Goal: Transaction & Acquisition: Purchase product/service

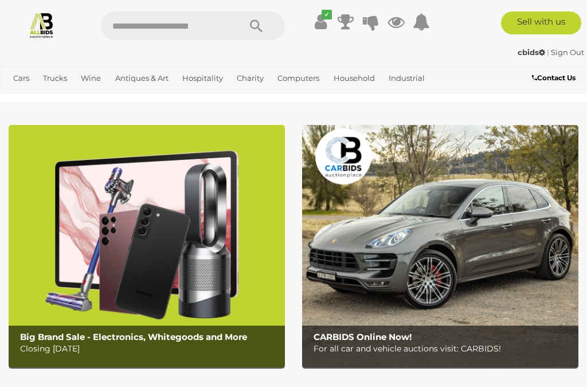
click at [0, 0] on link "View All Antiques & Art Auctions" at bounding box center [0, 0] width 0 height 0
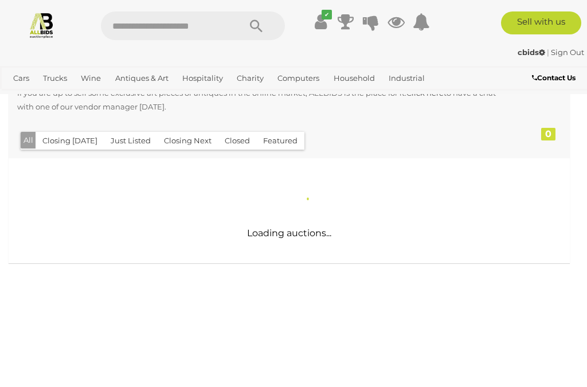
scroll to position [232, 0]
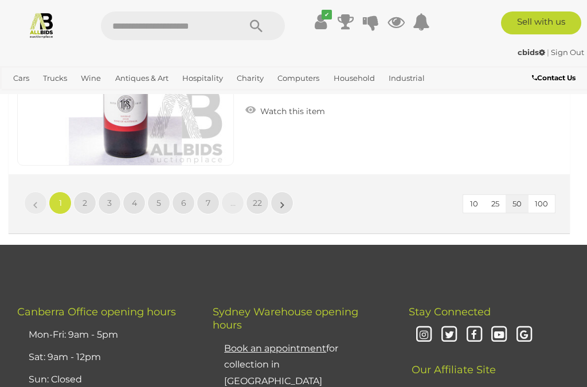
click at [261, 198] on span "22" at bounding box center [257, 203] width 9 height 10
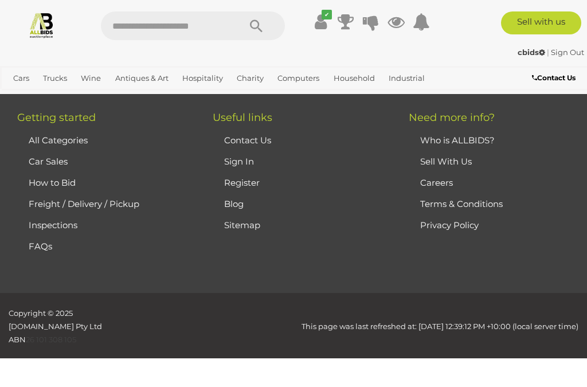
scroll to position [259, 0]
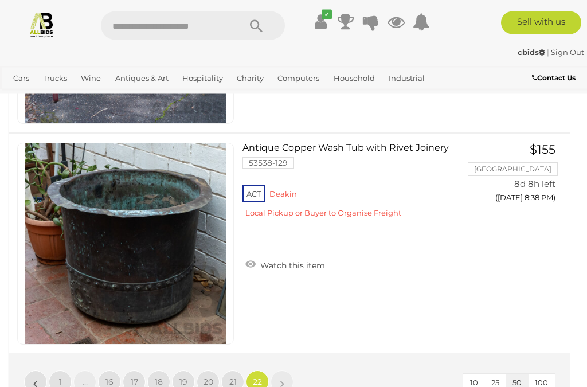
scroll to position [5116, 0]
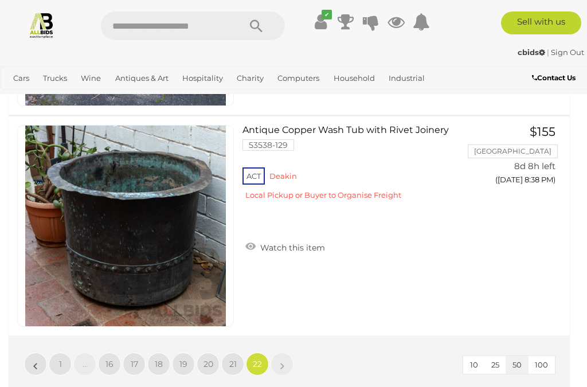
click at [232, 353] on link "21" at bounding box center [232, 364] width 23 height 23
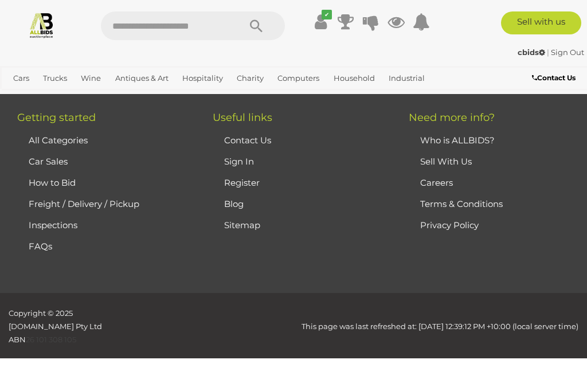
scroll to position [259, 0]
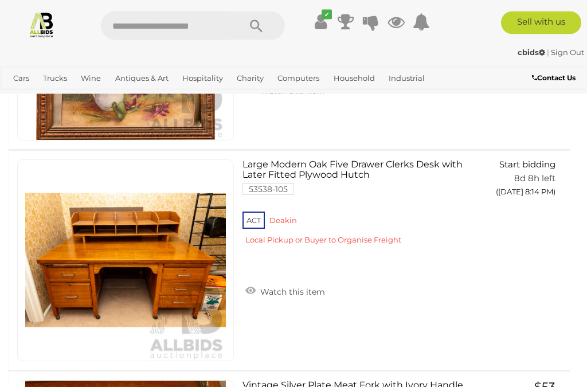
scroll to position [6648, 0]
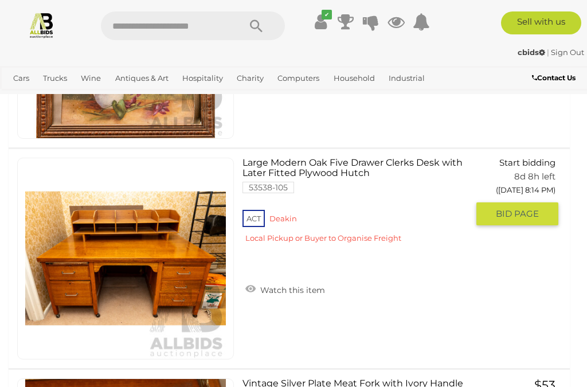
click at [517, 208] on span "BID PAGE" at bounding box center [517, 213] width 43 height 11
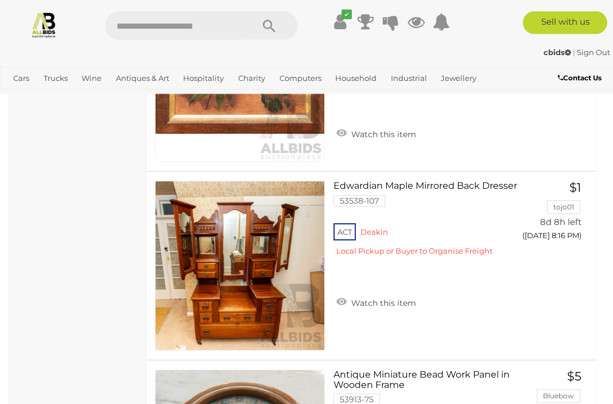
scroll to position [6727, 0]
click at [551, 254] on span "BID PAGE" at bounding box center [552, 259] width 43 height 11
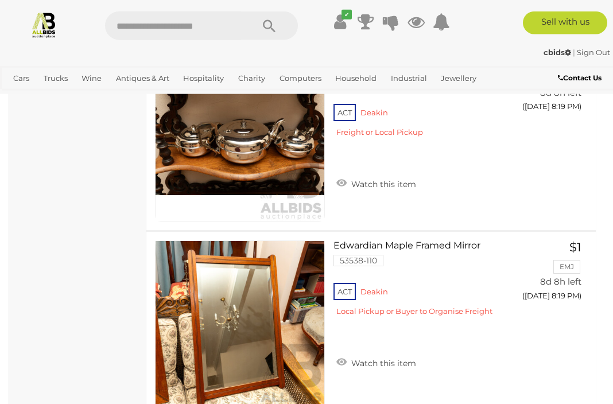
scroll to position [7996, 0]
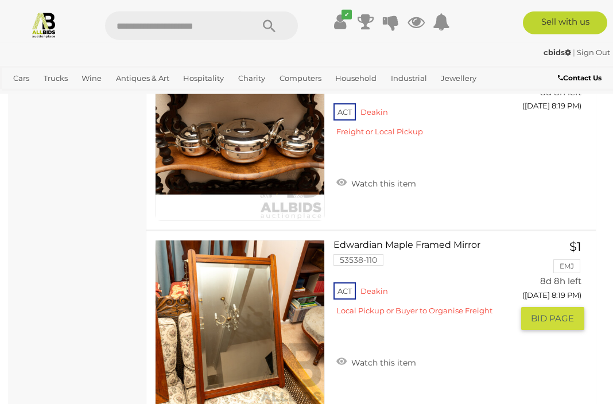
click at [547, 313] on span "BID PAGE" at bounding box center [552, 318] width 43 height 11
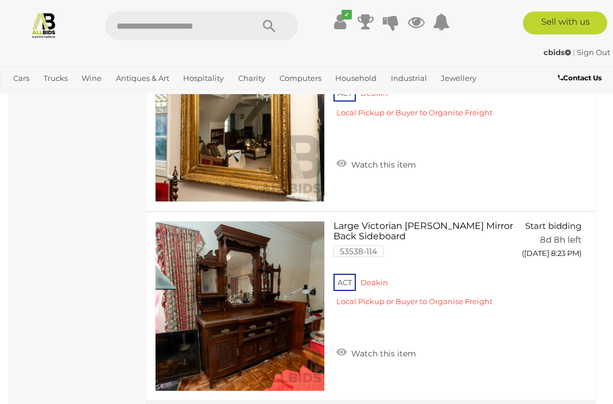
scroll to position [9526, 0]
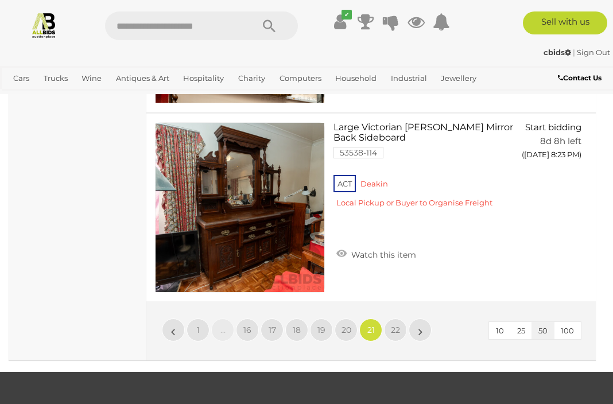
click at [343, 325] on span "20" at bounding box center [346, 330] width 10 height 10
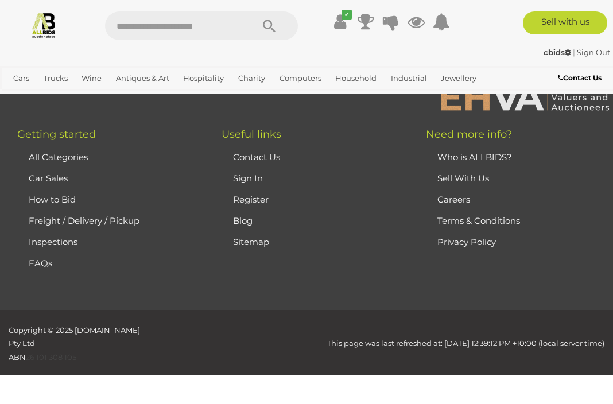
scroll to position [294, 0]
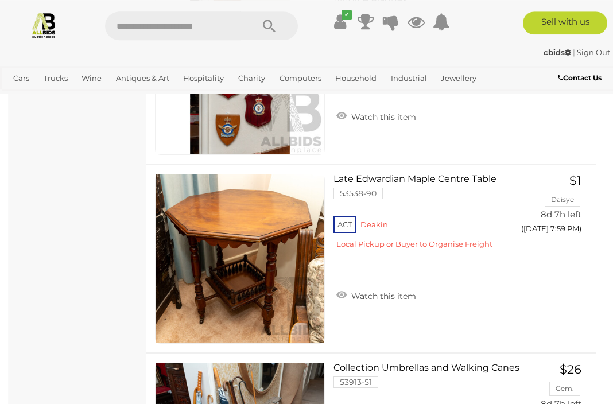
scroll to position [6162, 0]
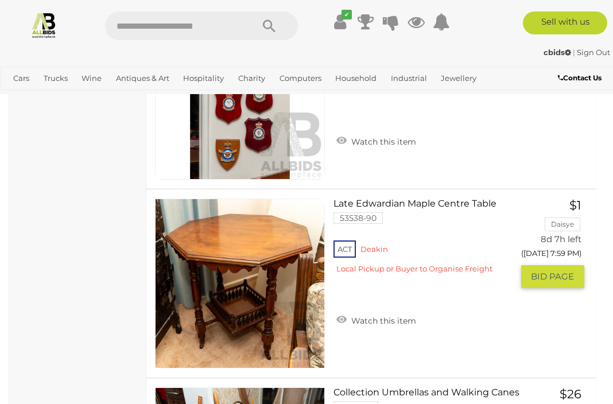
click at [554, 271] on span "BID PAGE" at bounding box center [552, 276] width 43 height 11
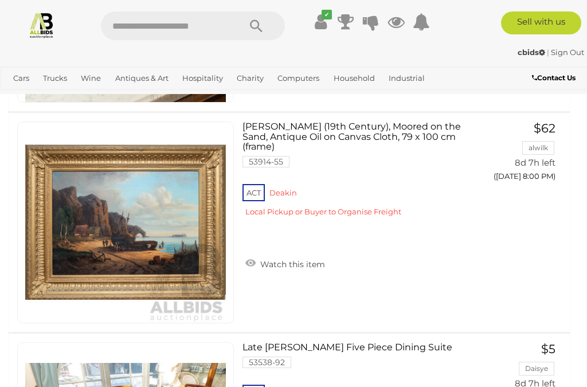
scroll to position [8452, 0]
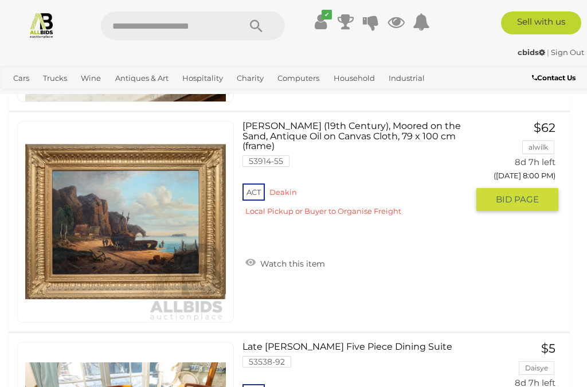
click at [512, 194] on span "BID PAGE" at bounding box center [517, 199] width 43 height 11
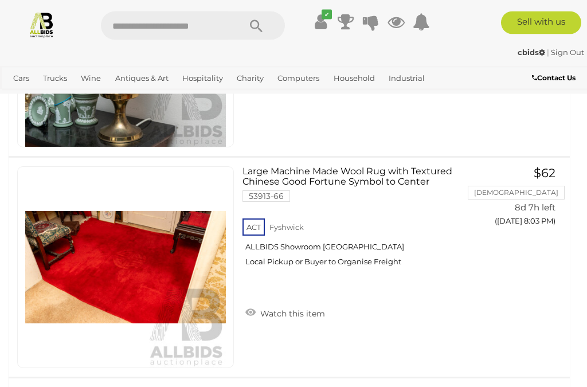
scroll to position [10395, 0]
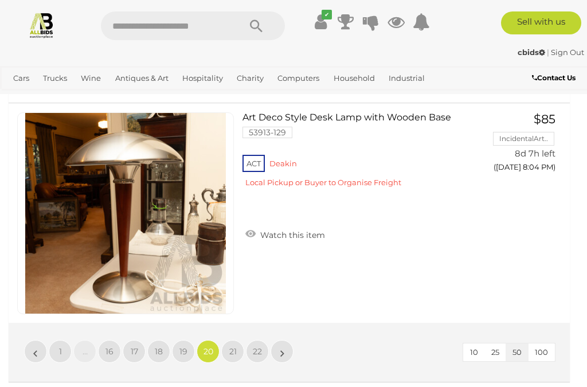
click at [185, 347] on span "19" at bounding box center [184, 352] width 8 height 10
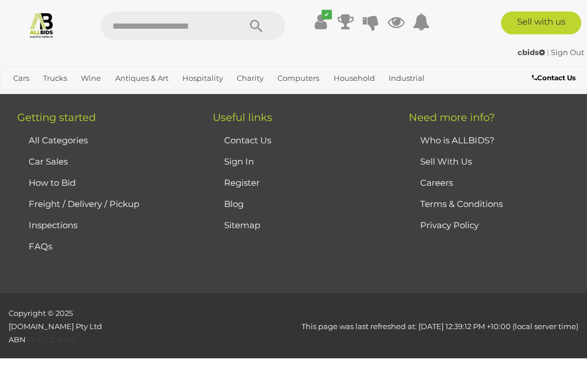
scroll to position [259, 0]
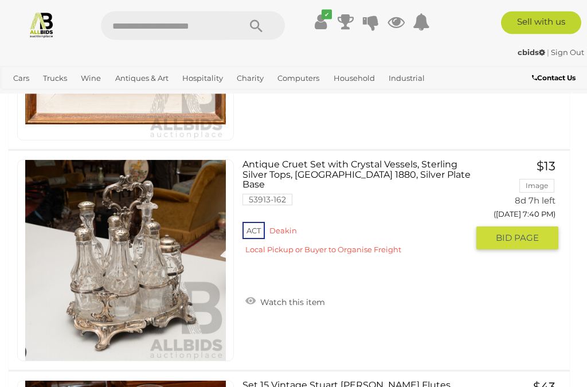
scroll to position [2450, 0]
click at [517, 232] on span "BID PAGE" at bounding box center [517, 237] width 43 height 11
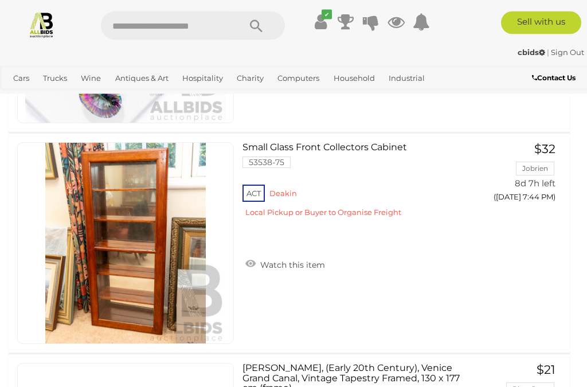
scroll to position [5780, 0]
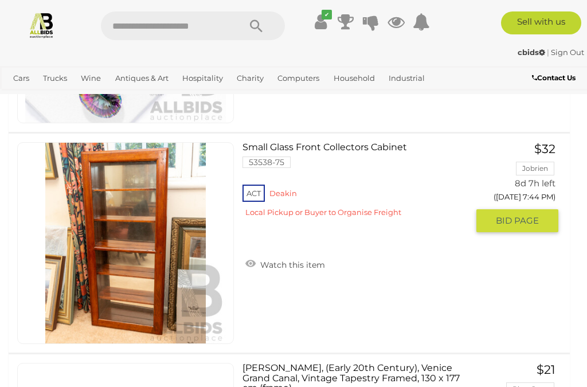
click at [521, 215] on span "BID PAGE" at bounding box center [517, 220] width 43 height 11
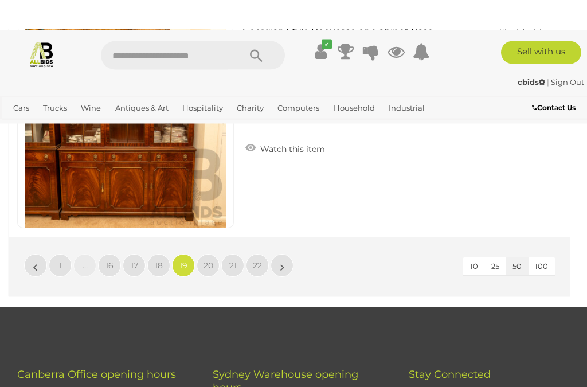
scroll to position [11154, 0]
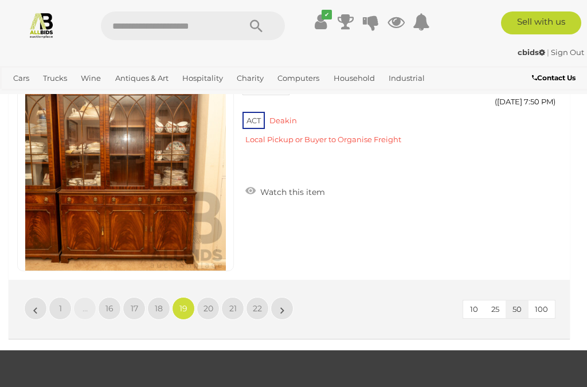
click at [162, 303] on span "18" at bounding box center [159, 308] width 8 height 10
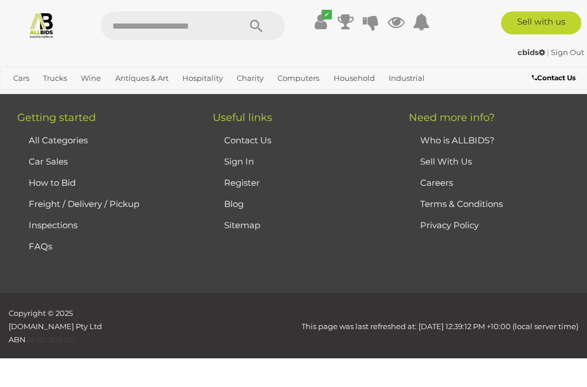
scroll to position [259, 0]
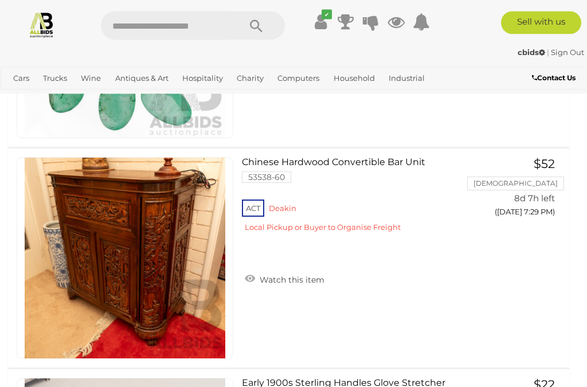
scroll to position [2894, 1]
click at [513, 230] on span "BID PAGE" at bounding box center [517, 235] width 43 height 11
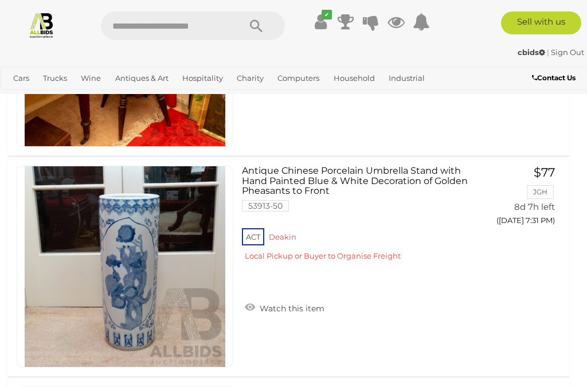
scroll to position [4653, 1]
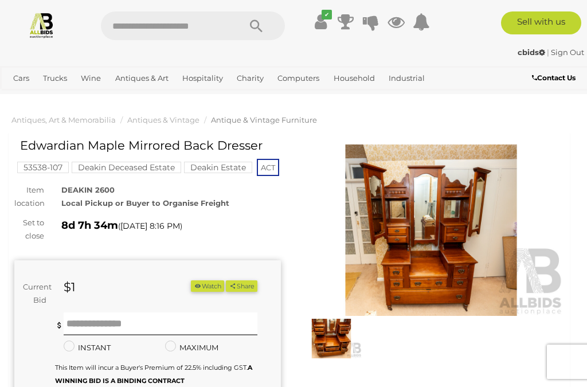
click at [430, 246] on img at bounding box center [431, 231] width 267 height 172
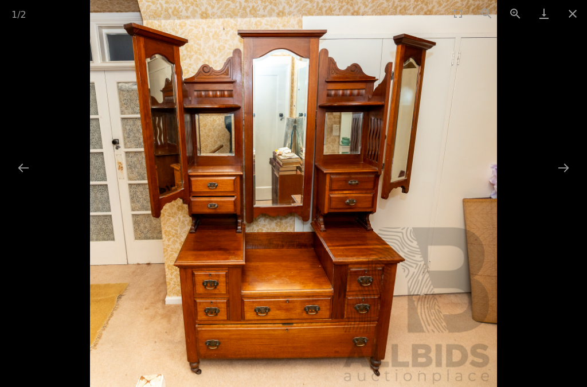
click at [563, 171] on button "Next slide" at bounding box center [564, 168] width 24 height 22
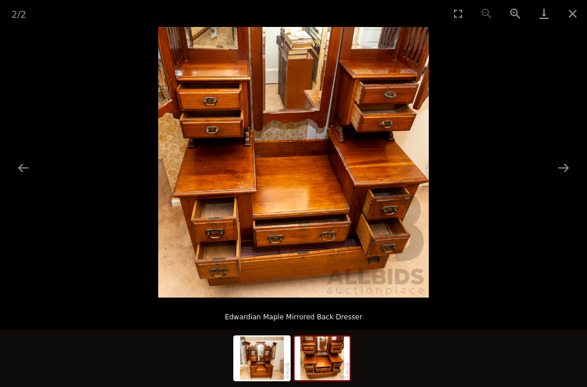
click at [574, 21] on button "Close gallery" at bounding box center [573, 13] width 29 height 27
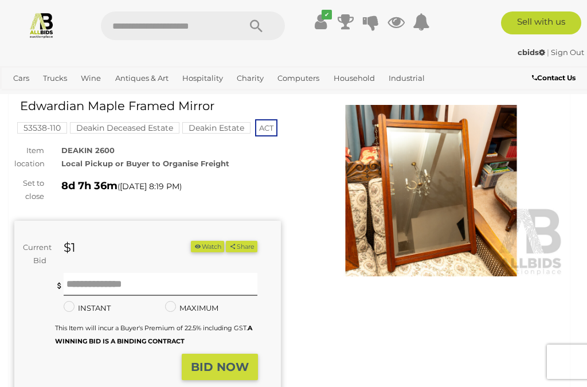
scroll to position [40, 0]
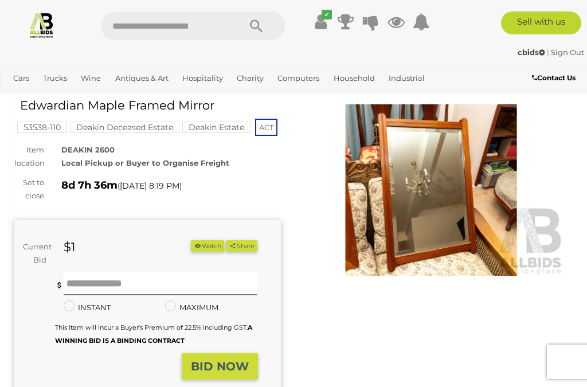
click at [430, 192] on img at bounding box center [431, 190] width 267 height 172
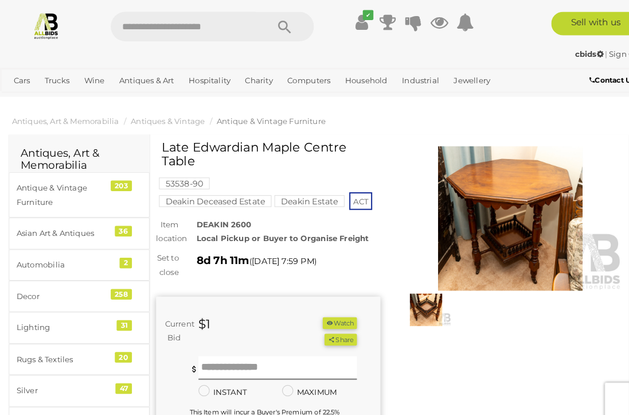
scroll to position [4, 0]
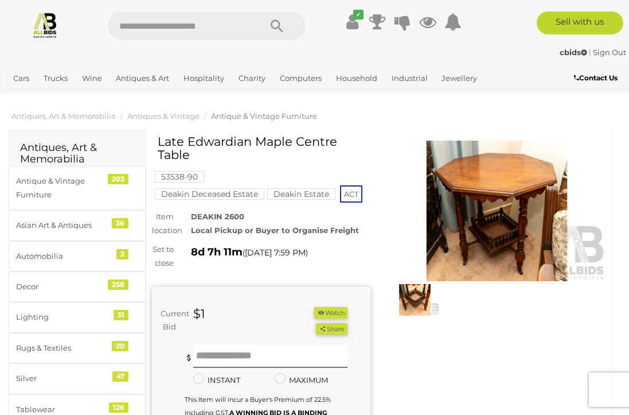
click at [503, 232] on img at bounding box center [497, 211] width 219 height 141
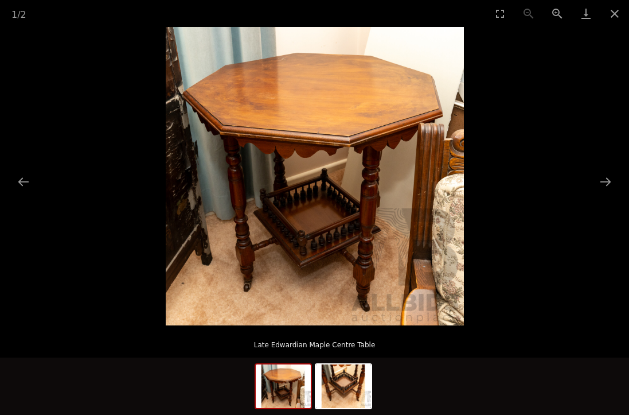
click at [607, 187] on button "Next slide" at bounding box center [606, 181] width 24 height 22
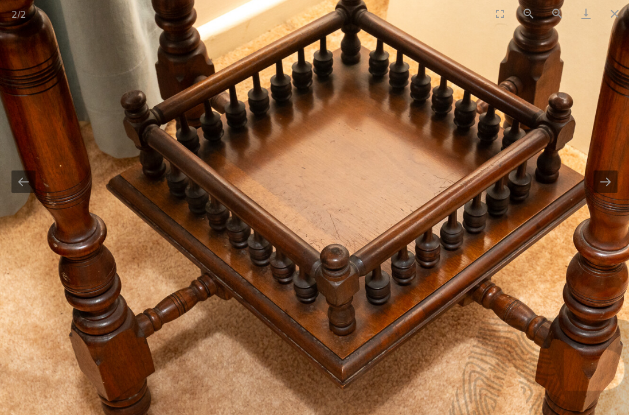
click at [605, 184] on button "Next slide" at bounding box center [606, 181] width 24 height 22
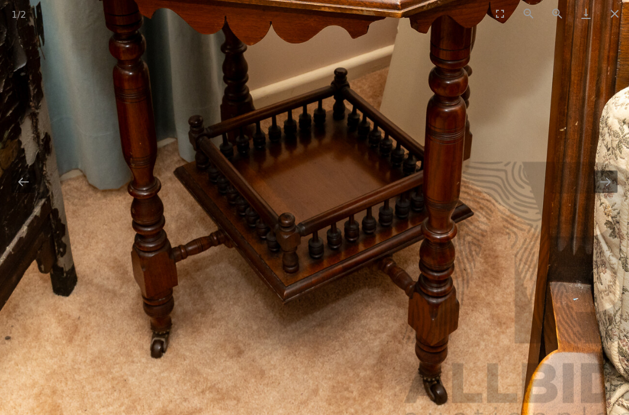
click at [603, 184] on button "Next slide" at bounding box center [606, 181] width 24 height 22
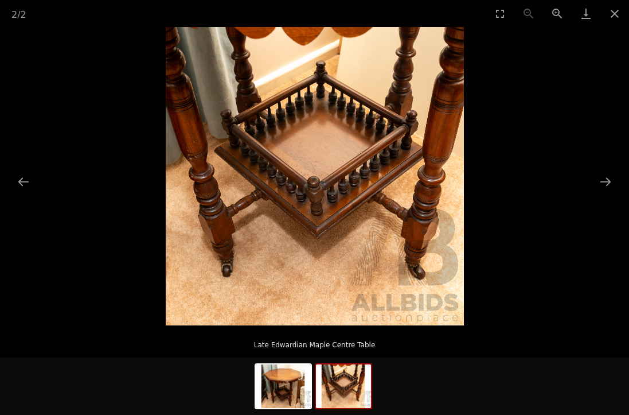
click at [612, 18] on button "Close gallery" at bounding box center [615, 13] width 29 height 27
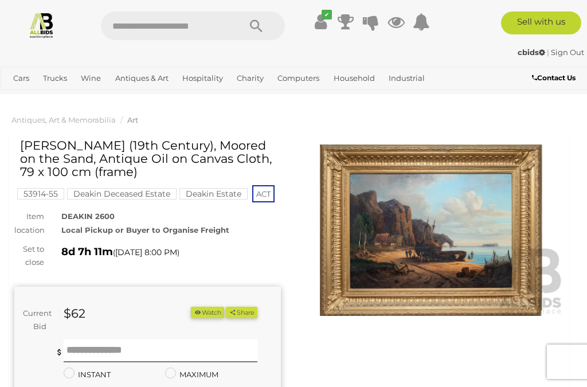
click at [443, 254] on img at bounding box center [431, 231] width 267 height 172
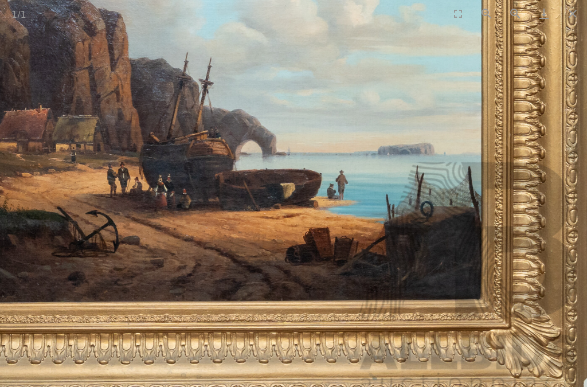
click at [571, 17] on button "Close gallery" at bounding box center [573, 13] width 29 height 27
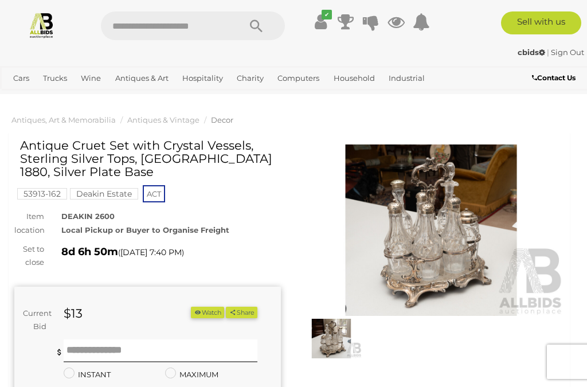
click at [450, 228] on img at bounding box center [431, 231] width 267 height 172
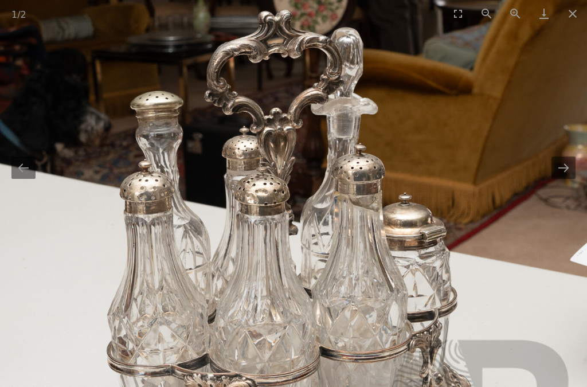
click at [563, 173] on button "Next slide" at bounding box center [564, 168] width 24 height 22
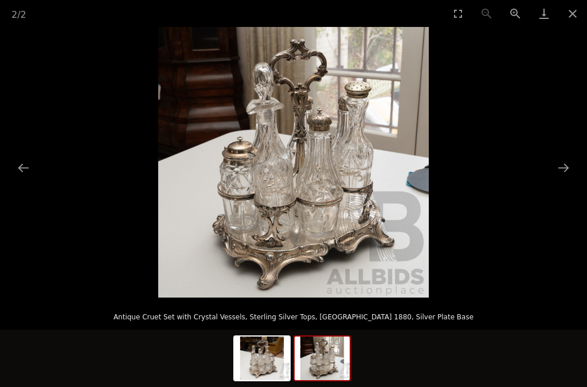
click at [567, 176] on button "Next slide" at bounding box center [564, 168] width 24 height 22
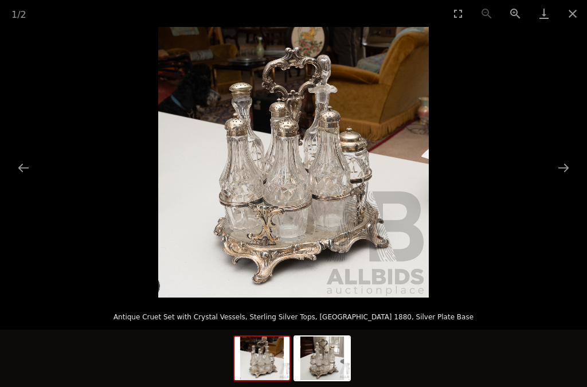
click at [565, 173] on button "Next slide" at bounding box center [564, 168] width 24 height 22
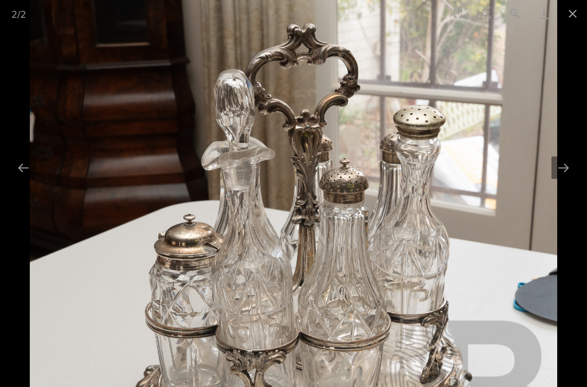
click at [565, 169] on button "Next slide" at bounding box center [564, 168] width 24 height 22
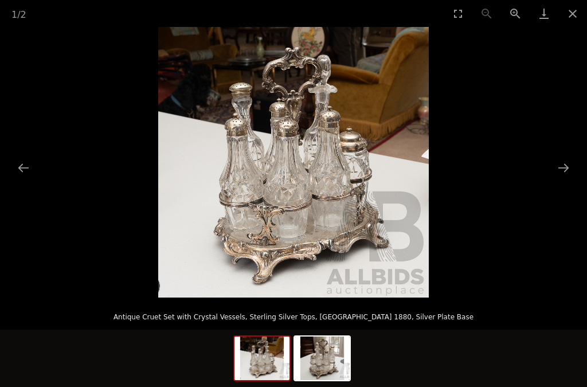
click at [570, 19] on button "Close gallery" at bounding box center [573, 13] width 29 height 27
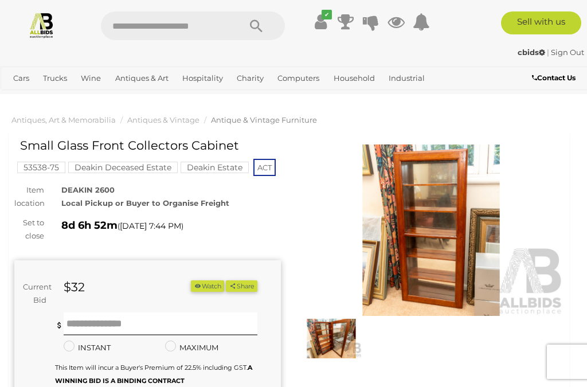
click at [442, 238] on img at bounding box center [431, 231] width 267 height 172
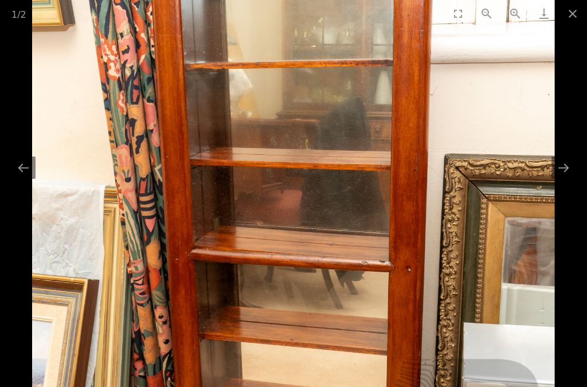
click at [570, 18] on button "Close gallery" at bounding box center [573, 13] width 29 height 27
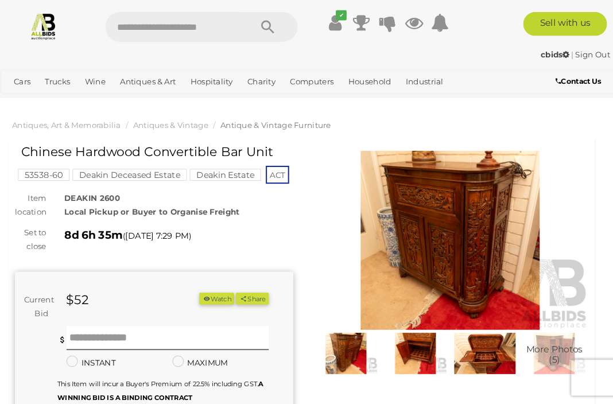
scroll to position [2, 0]
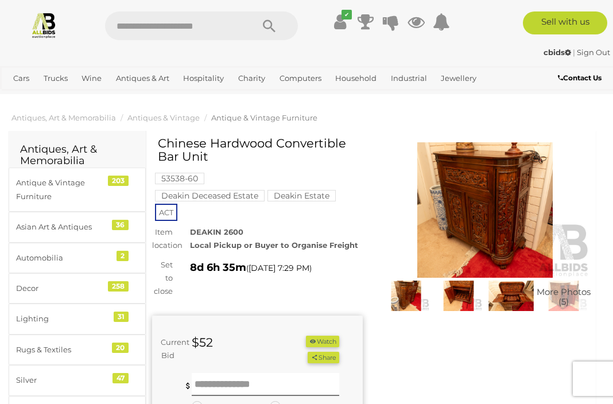
click at [505, 224] on img at bounding box center [485, 209] width 211 height 135
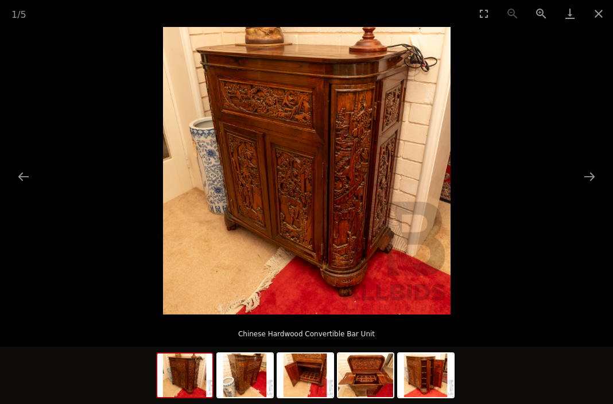
click at [587, 180] on button "Next slide" at bounding box center [589, 176] width 24 height 22
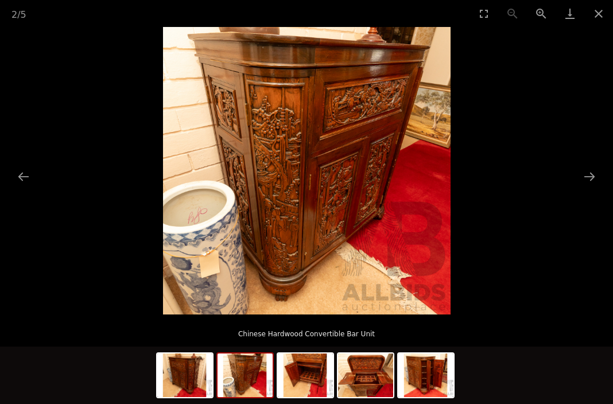
click at [587, 181] on button "Next slide" at bounding box center [589, 176] width 24 height 22
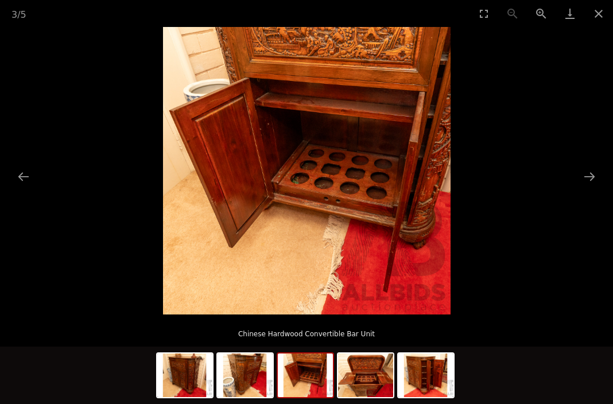
click at [587, 182] on button "Next slide" at bounding box center [589, 176] width 24 height 22
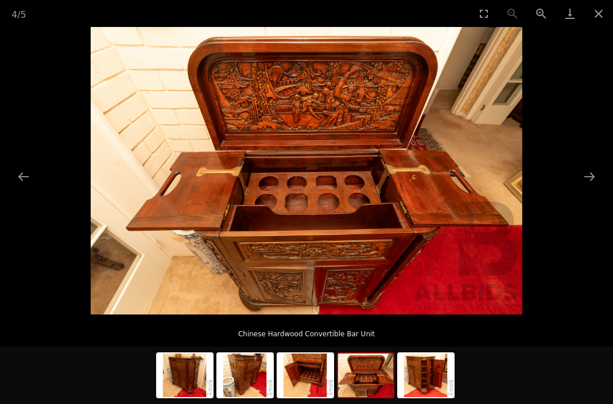
click at [587, 180] on button "Next slide" at bounding box center [589, 176] width 24 height 22
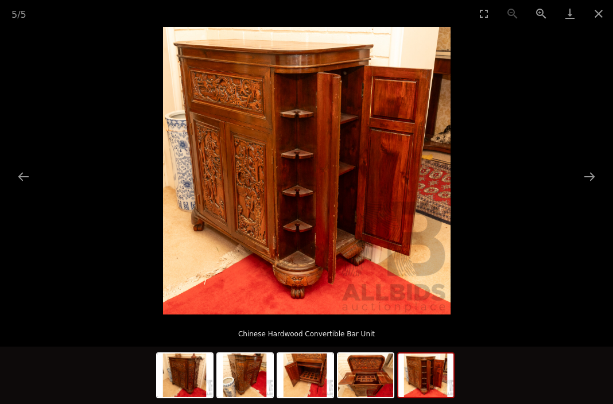
click at [587, 183] on button "Next slide" at bounding box center [589, 176] width 24 height 22
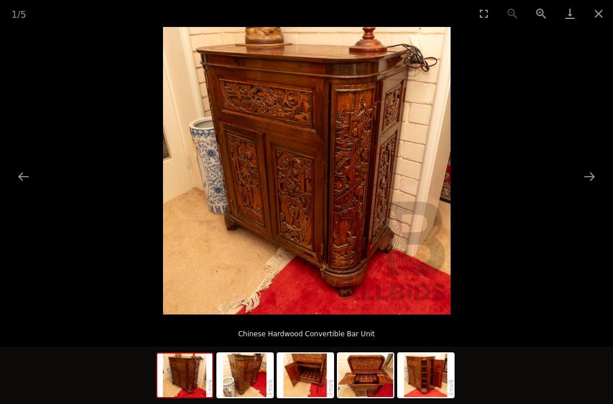
click at [587, 182] on button "Next slide" at bounding box center [589, 176] width 24 height 22
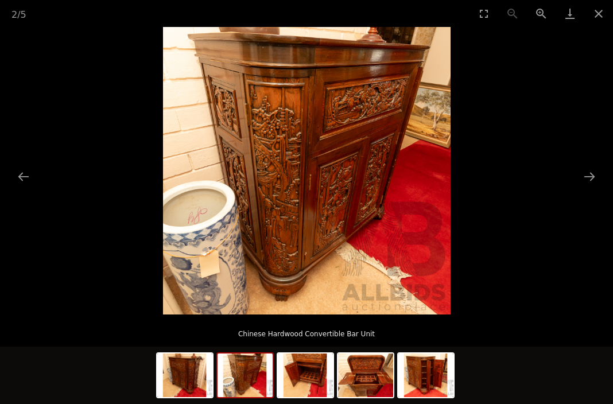
click at [587, 18] on button "Close gallery" at bounding box center [598, 13] width 29 height 27
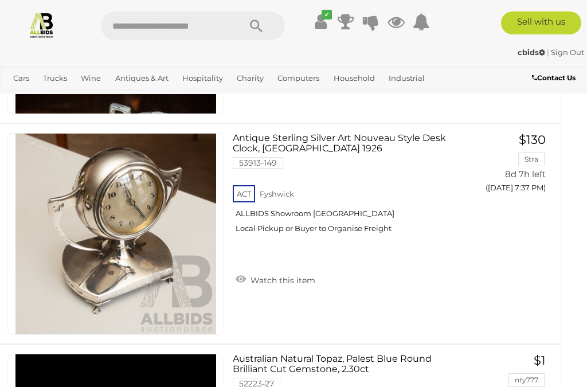
scroll to position [10427, 9]
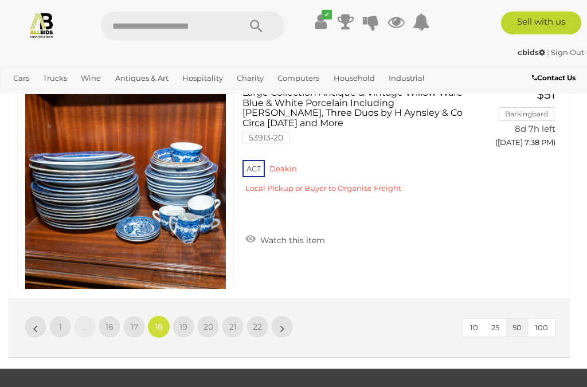
click at [137, 322] on span "17" at bounding box center [134, 327] width 7 height 10
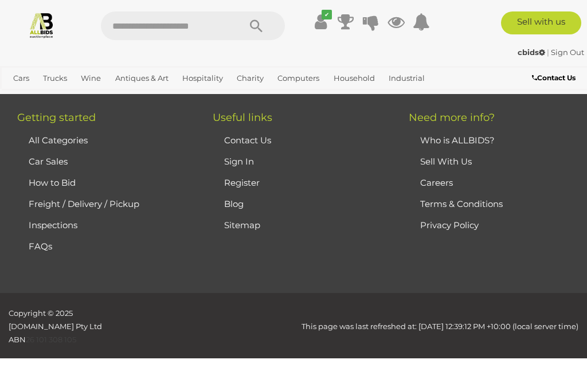
scroll to position [259, 0]
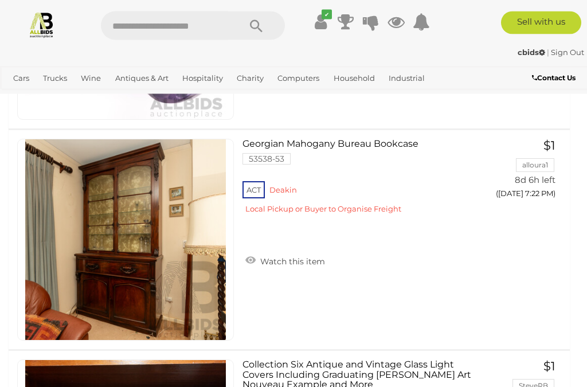
scroll to position [8213, 0]
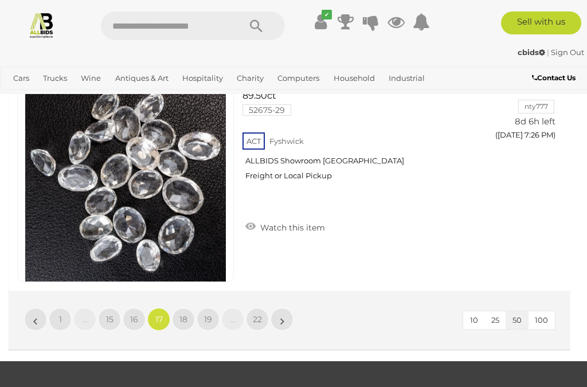
click at [134, 314] on span "16" at bounding box center [134, 319] width 8 height 10
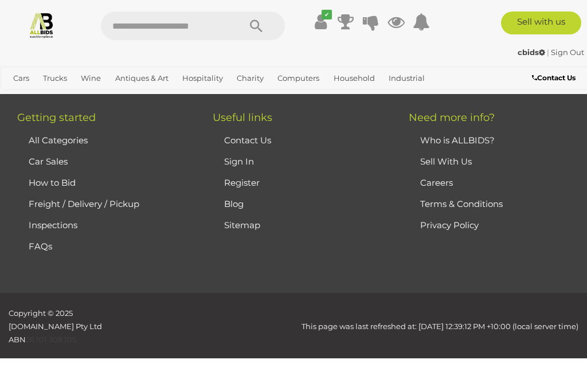
scroll to position [259, 0]
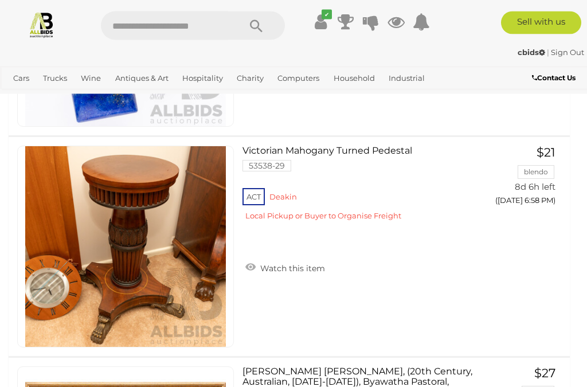
scroll to position [917, 0]
click at [519, 219] on span "BID PAGE" at bounding box center [517, 224] width 43 height 11
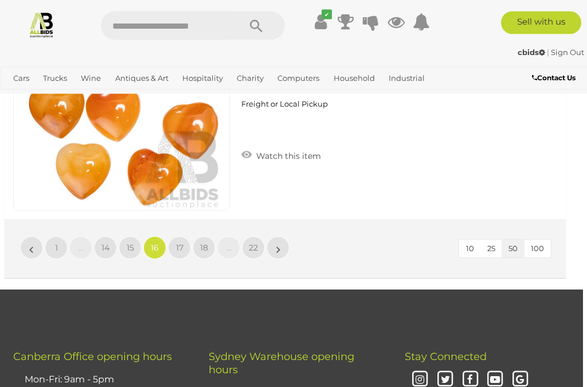
scroll to position [11215, 4]
click at [129, 243] on span "15" at bounding box center [130, 248] width 7 height 10
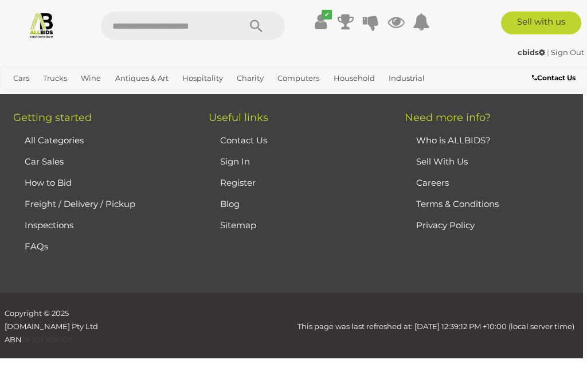
scroll to position [259, 0]
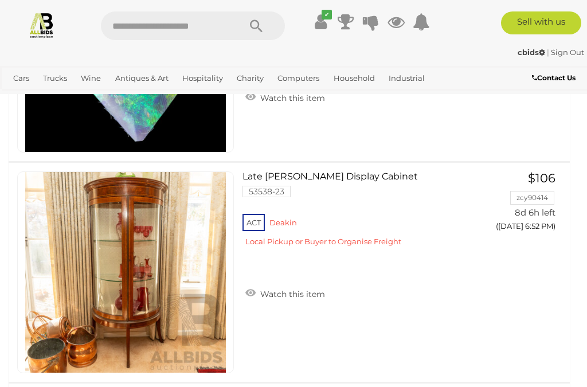
scroll to position [7071, 0]
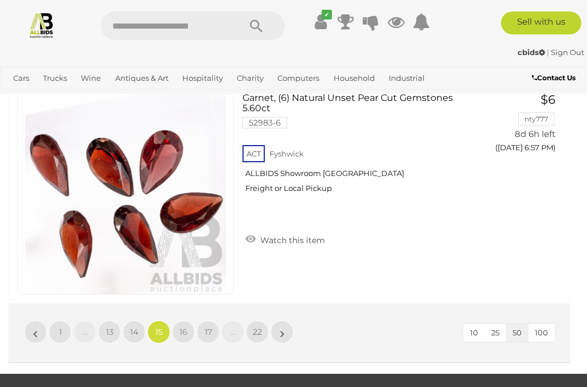
click at [138, 327] on span "14" at bounding box center [134, 332] width 8 height 10
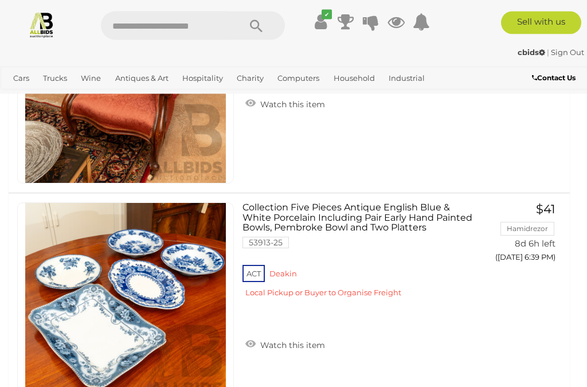
scroll to position [8149, 0]
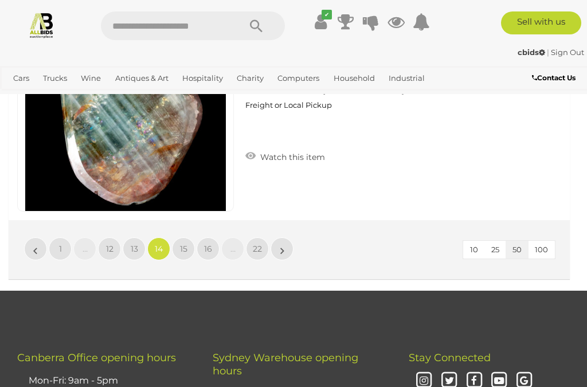
click at [134, 244] on span "13" at bounding box center [134, 249] width 7 height 10
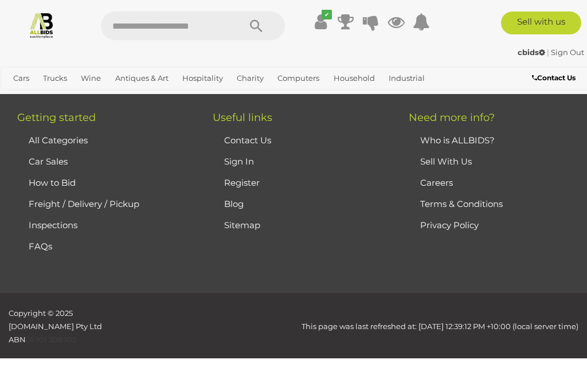
scroll to position [259, 0]
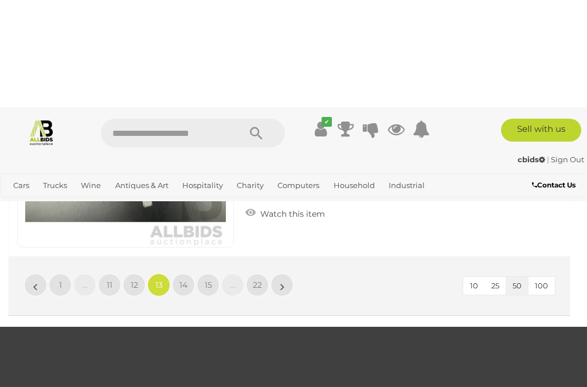
scroll to position [11177, 0]
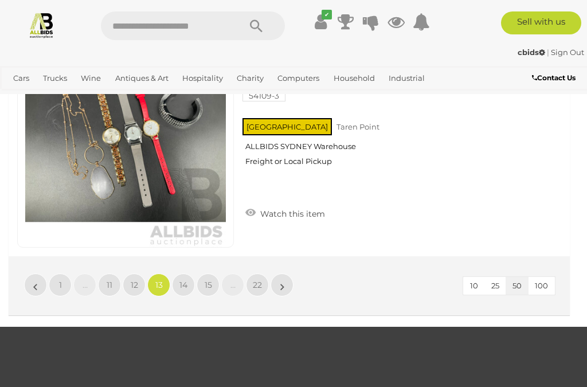
click at [135, 280] on span "12" at bounding box center [134, 285] width 7 height 10
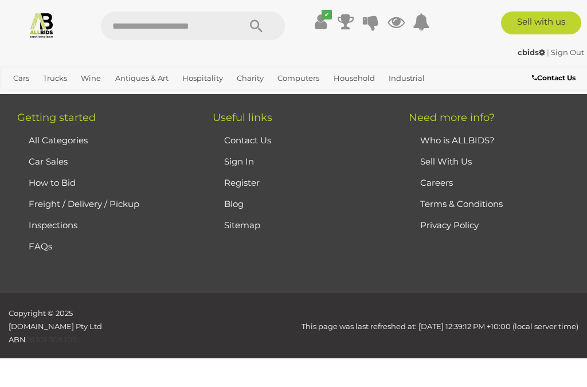
scroll to position [259, 0]
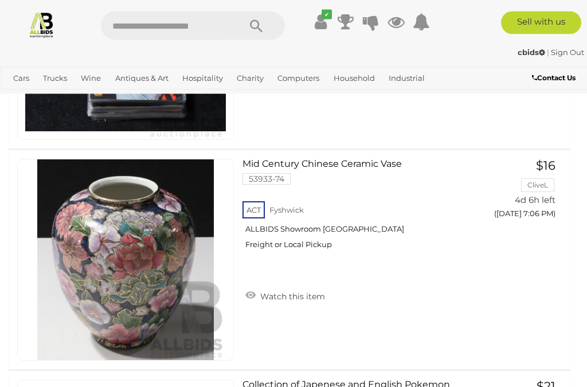
scroll to position [5986, 0]
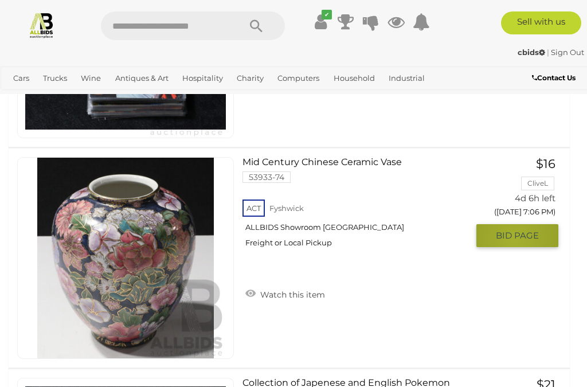
click at [515, 230] on span "BID PAGE" at bounding box center [517, 235] width 43 height 11
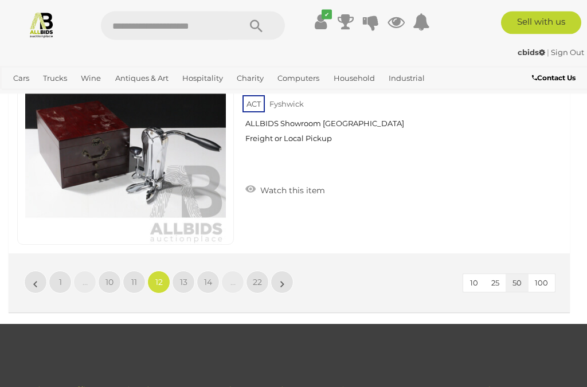
scroll to position [11180, 0]
click at [61, 277] on span "1" at bounding box center [60, 282] width 3 height 10
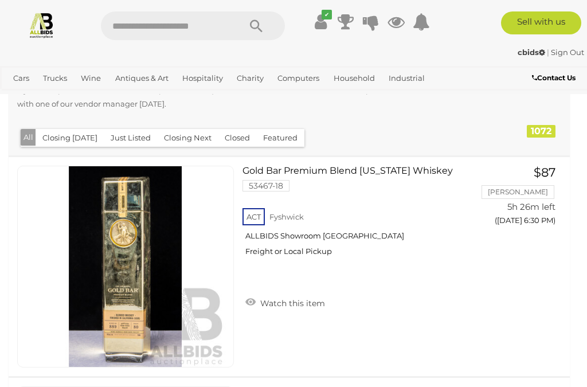
scroll to position [231, 0]
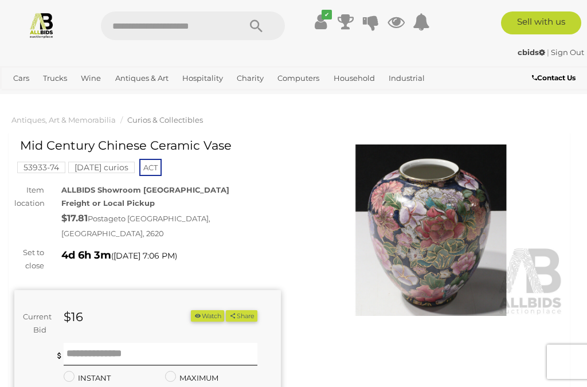
click at [427, 237] on img at bounding box center [431, 231] width 267 height 172
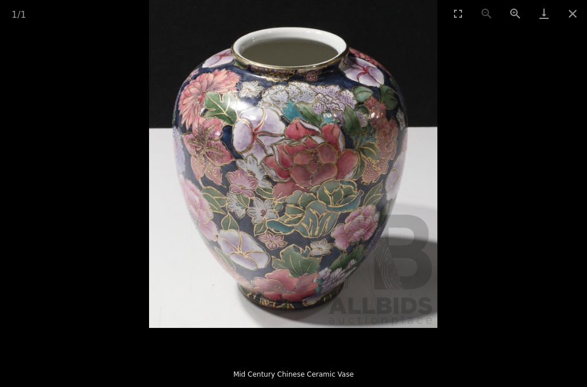
click at [577, 17] on button "Close gallery" at bounding box center [573, 13] width 29 height 27
